Goal: Task Accomplishment & Management: Manage account settings

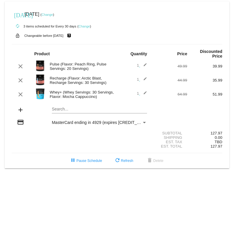
click at [145, 66] on mat-icon "edit" at bounding box center [143, 66] width 7 height 7
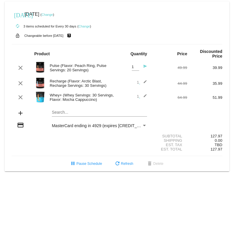
click at [146, 68] on mat-icon "send" at bounding box center [143, 67] width 7 height 7
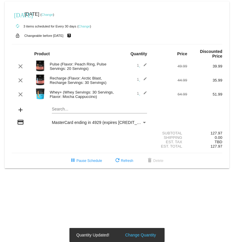
click at [61, 109] on mat-card "[DATE] [DATE] ( Change ) autorenew 3 items scheduled for Every 30 days ( Change…" at bounding box center [117, 84] width 225 height 167
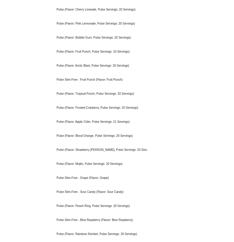
scroll to position [181, 0]
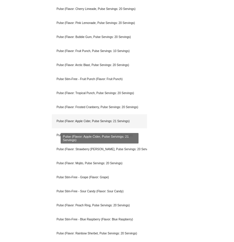
type input "pulse"
click at [114, 123] on div "Pulse (Flavor: Apple Cider, Pulse Servings: 21 Servings)" at bounding box center [99, 121] width 95 height 14
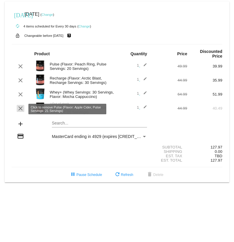
click at [22, 110] on mat-icon "clear" at bounding box center [20, 108] width 7 height 7
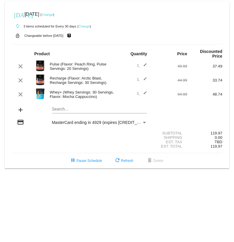
click at [20, 111] on mat-icon "add" at bounding box center [20, 110] width 7 height 7
click at [22, 112] on mat-icon "add" at bounding box center [20, 110] width 7 height 7
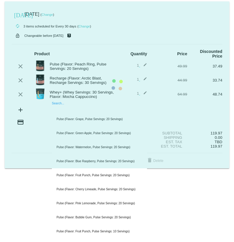
click at [56, 111] on mat-card "[DATE] [DATE] ( Change ) autorenew 3 items scheduled for Every 30 days ( Change…" at bounding box center [117, 84] width 225 height 167
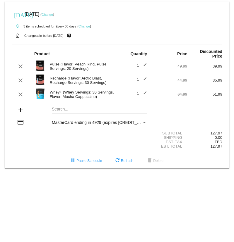
click at [21, 111] on mat-icon "add" at bounding box center [20, 110] width 7 height 7
click at [64, 111] on mat-card "[DATE] [DATE] ( Change ) autorenew 3 items scheduled for Every 30 days ( Change…" at bounding box center [117, 84] width 225 height 167
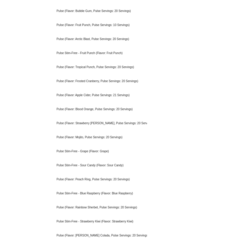
scroll to position [207, 0]
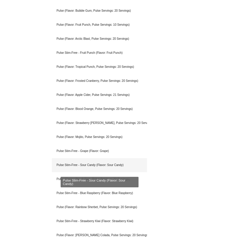
type input "pulse"
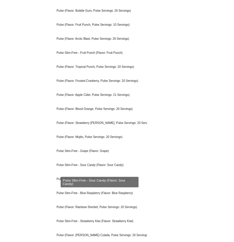
click at [106, 165] on div "Pulse Stim-Free - Sour Candy (Flavor: Sour Candy)" at bounding box center [99, 165] width 95 height 14
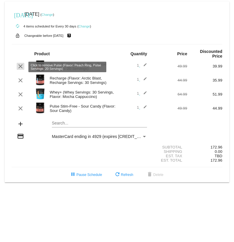
click at [21, 68] on mat-icon "clear" at bounding box center [20, 66] width 7 height 7
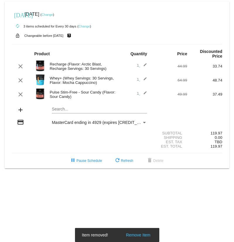
click at [76, 113] on div "Search..." at bounding box center [99, 107] width 95 height 11
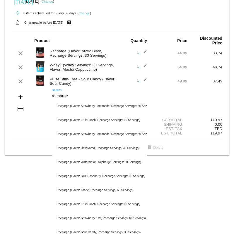
scroll to position [13, 0]
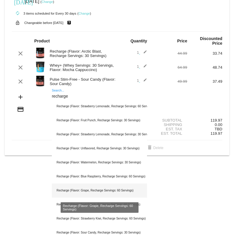
type input "recharge"
click at [107, 190] on div "Recharge (Flavor: Grape, Recharge Servings: 60 Servings)" at bounding box center [99, 191] width 95 height 14
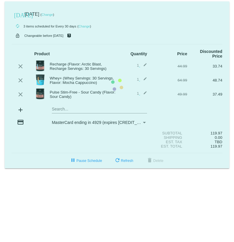
scroll to position [0, 0]
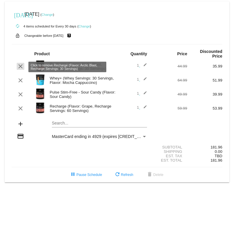
click at [21, 66] on mat-icon "clear" at bounding box center [20, 66] width 7 height 7
